Goal: Find specific page/section: Find specific page/section

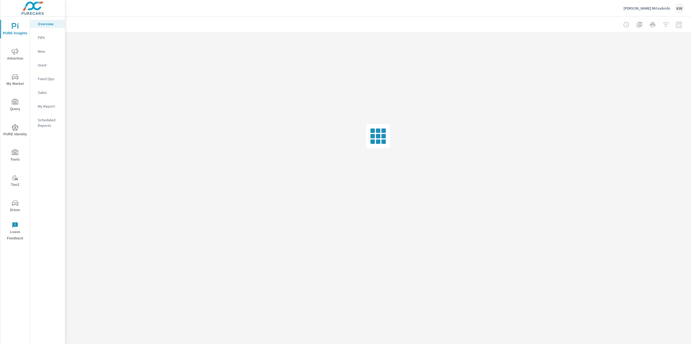
click at [16, 206] on span "Driver" at bounding box center [15, 206] width 26 height 13
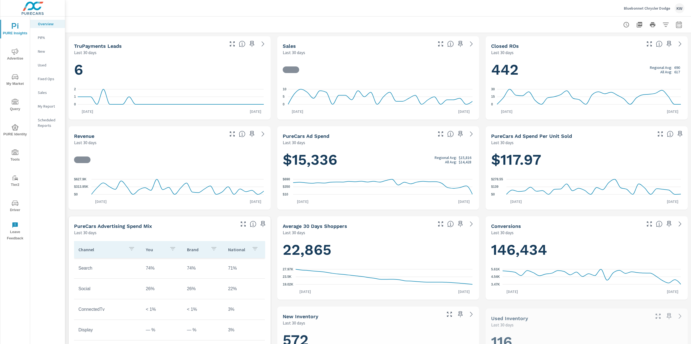
click at [15, 205] on icon "nav menu" at bounding box center [15, 203] width 7 height 7
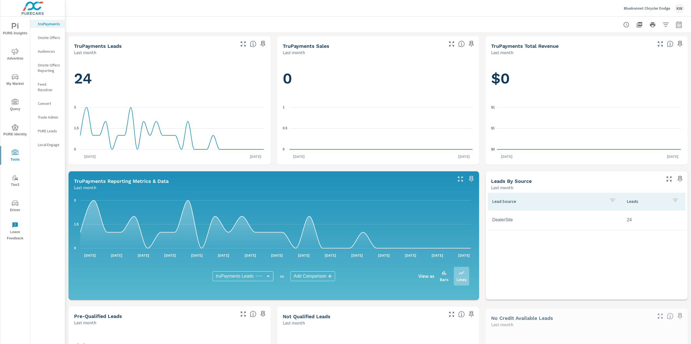
click at [52, 84] on p "Feed Resolver" at bounding box center [49, 86] width 23 height 11
click at [51, 84] on p "Feed Resolver" at bounding box center [49, 86] width 23 height 11
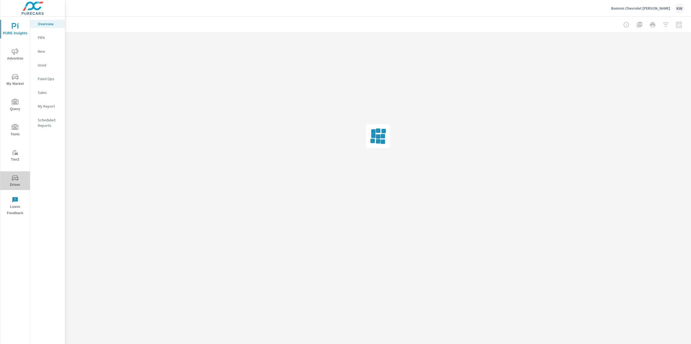
click at [16, 182] on span "Driver" at bounding box center [15, 180] width 26 height 13
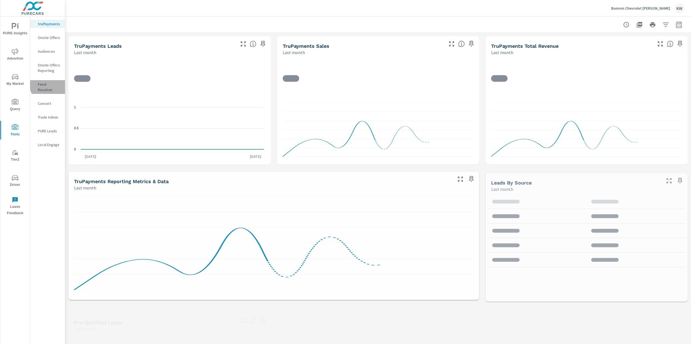
click at [52, 83] on p "Feed Resolver" at bounding box center [49, 86] width 23 height 11
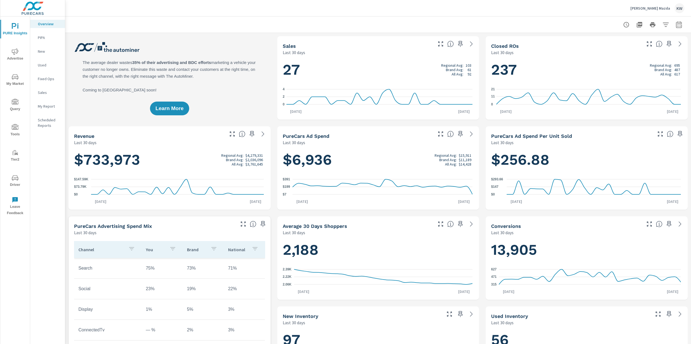
click at [18, 182] on span "Driver" at bounding box center [15, 180] width 26 height 13
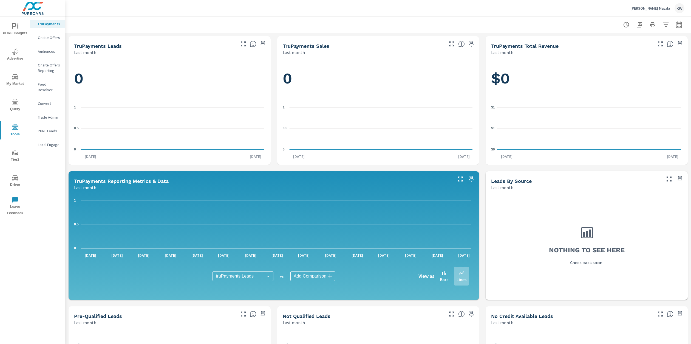
click at [50, 85] on p "Feed Resolver" at bounding box center [49, 86] width 23 height 11
